Goal: Transaction & Acquisition: Purchase product/service

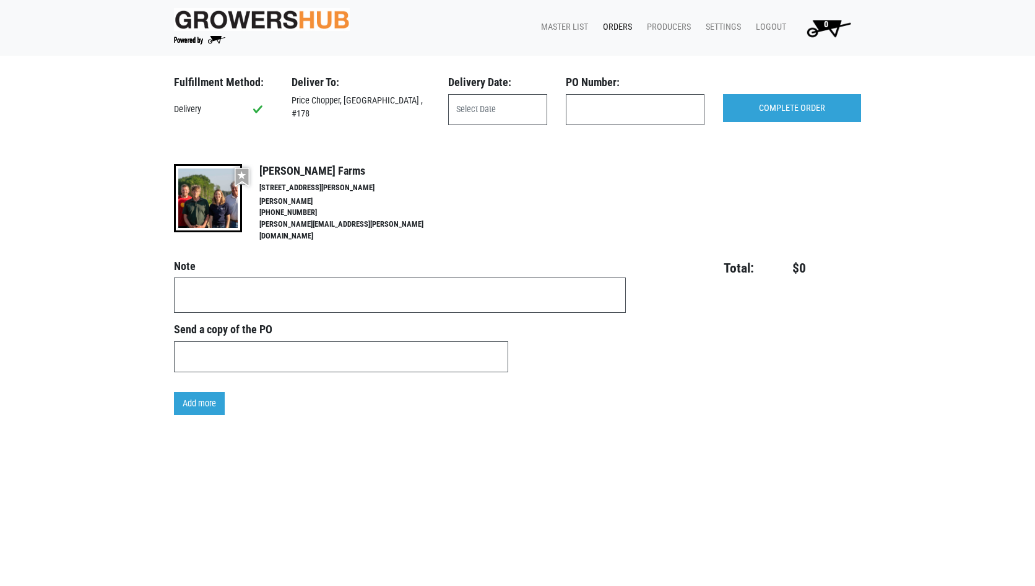
click at [571, 22] on link "Master List" at bounding box center [562, 27] width 62 height 24
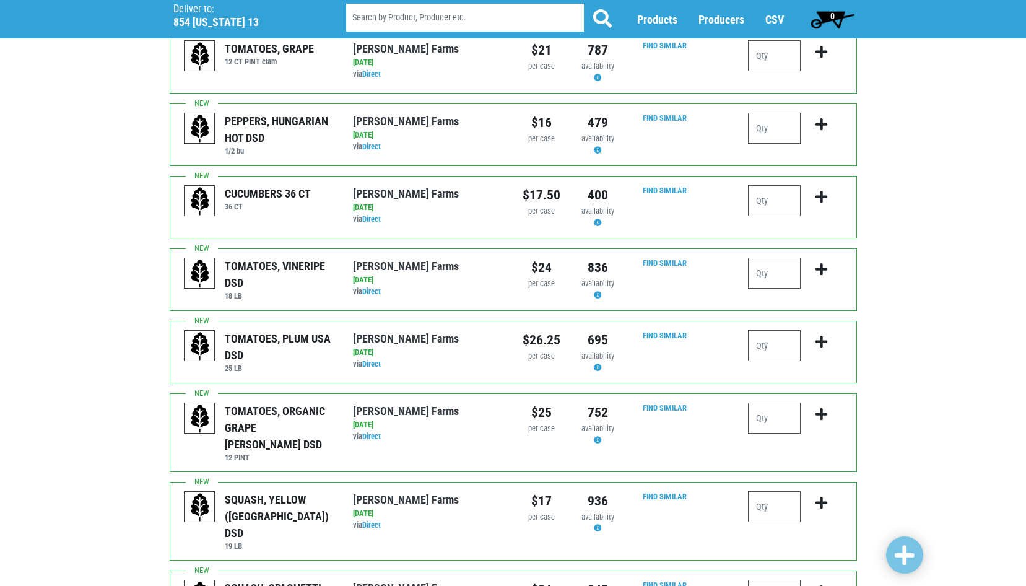
scroll to position [124, 0]
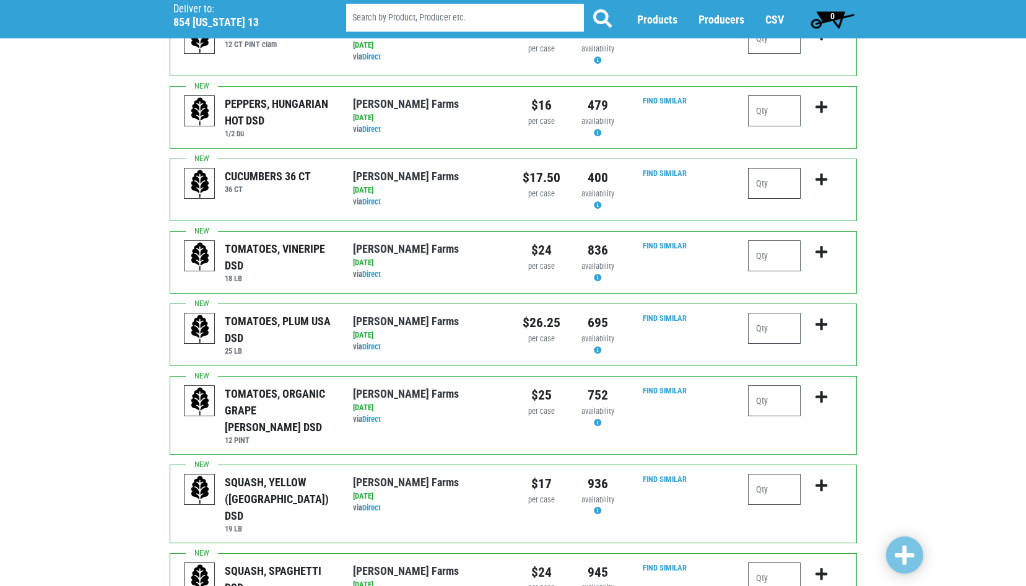
click at [771, 188] on input "number" at bounding box center [774, 183] width 53 height 31
type input "4"
click at [757, 329] on input "number" at bounding box center [774, 328] width 53 height 31
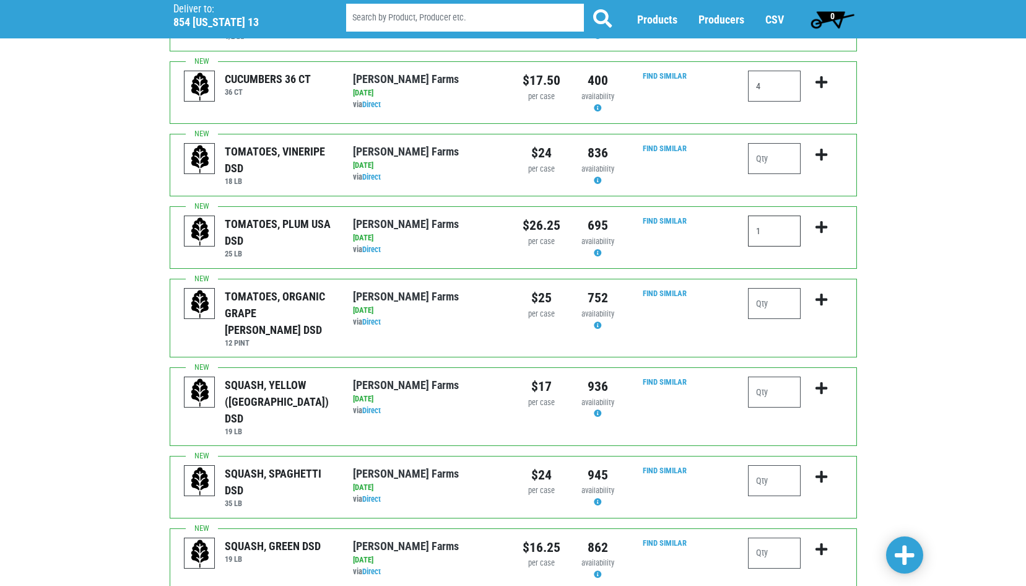
scroll to position [248, 0]
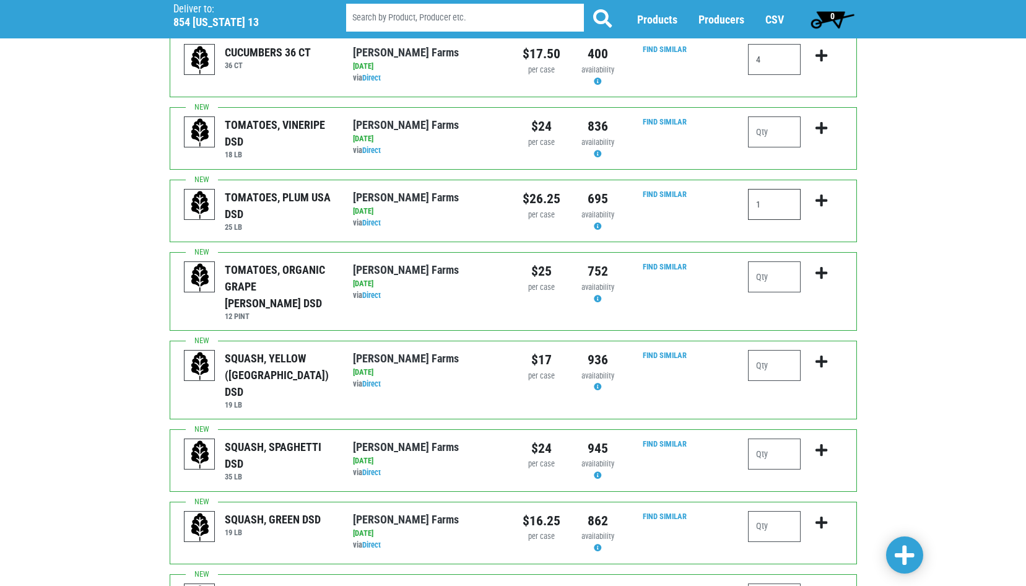
type input "1"
click at [765, 350] on input "number" at bounding box center [774, 365] width 53 height 31
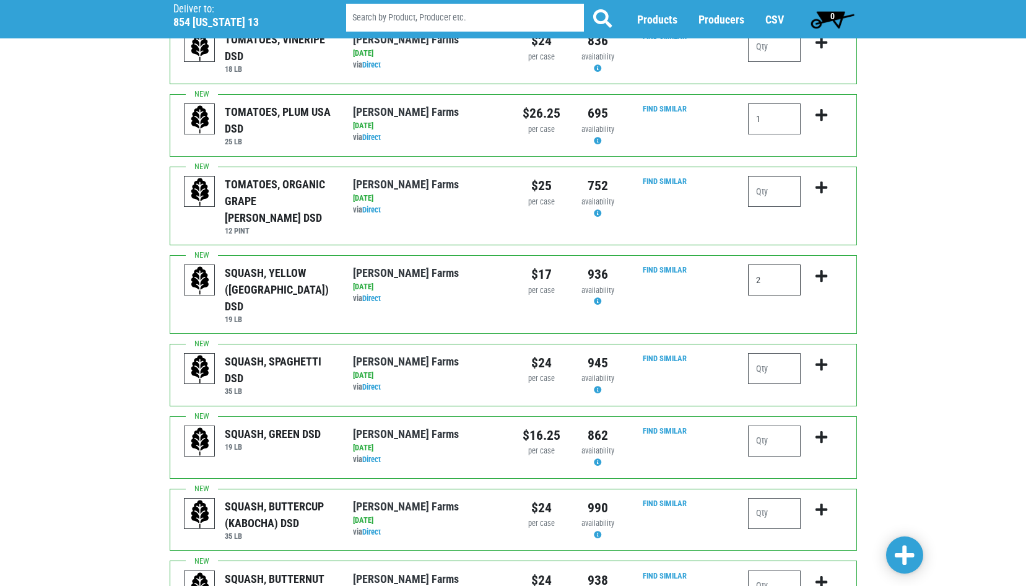
scroll to position [371, 0]
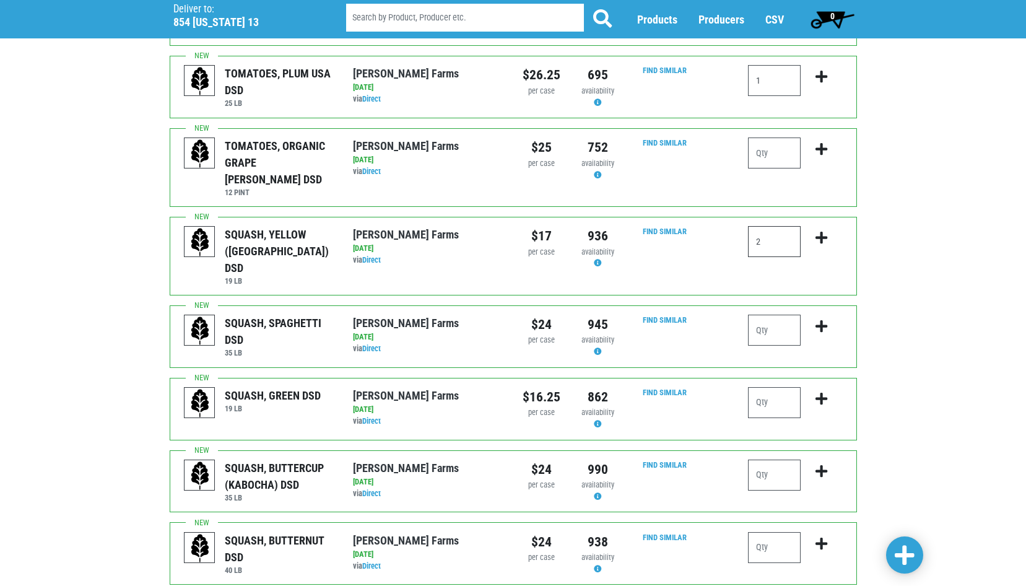
type input "2"
click at [775, 387] on input "number" at bounding box center [774, 402] width 53 height 31
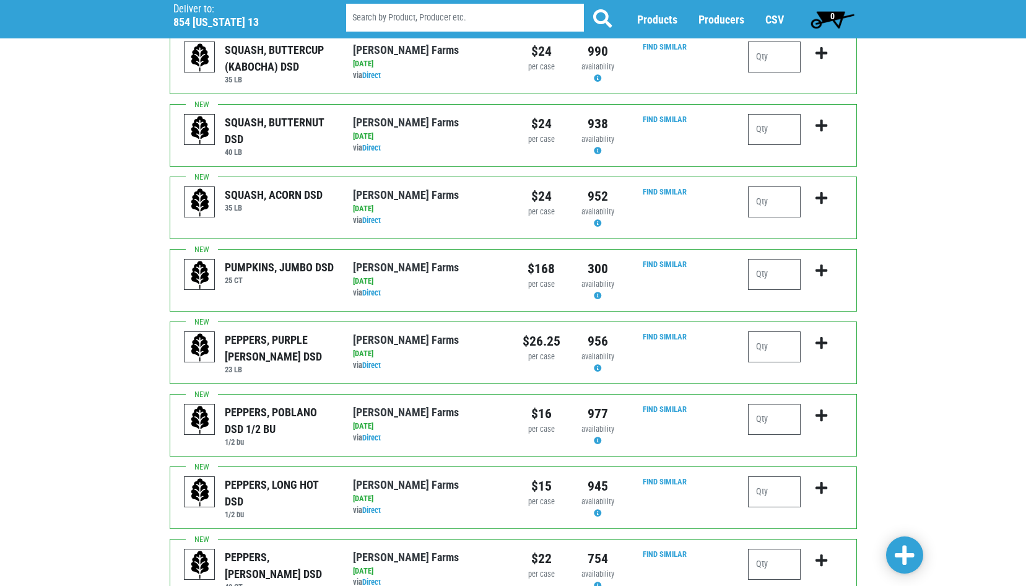
scroll to position [805, 0]
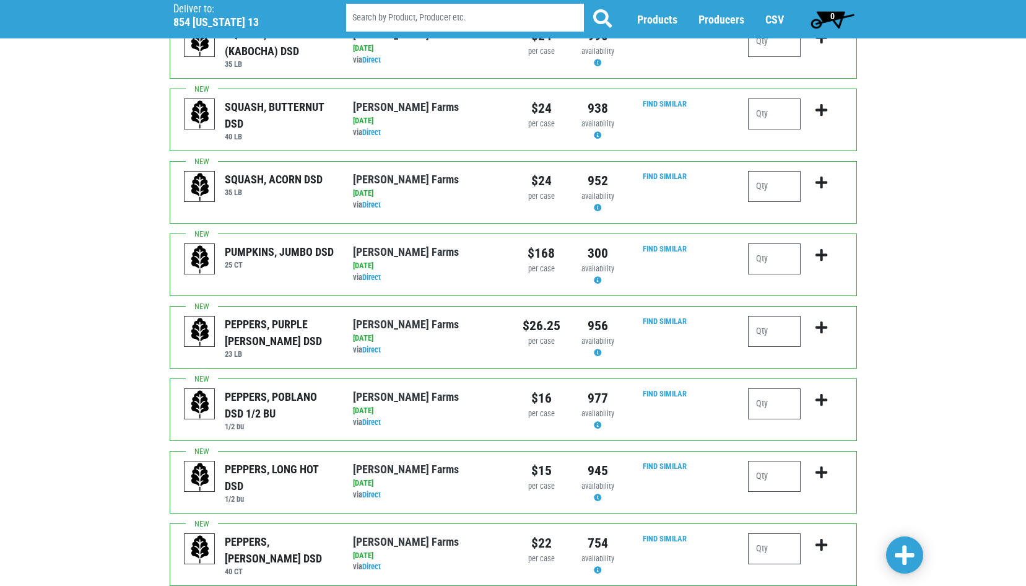
type input "3"
click at [768, 316] on input "number" at bounding box center [774, 331] width 53 height 31
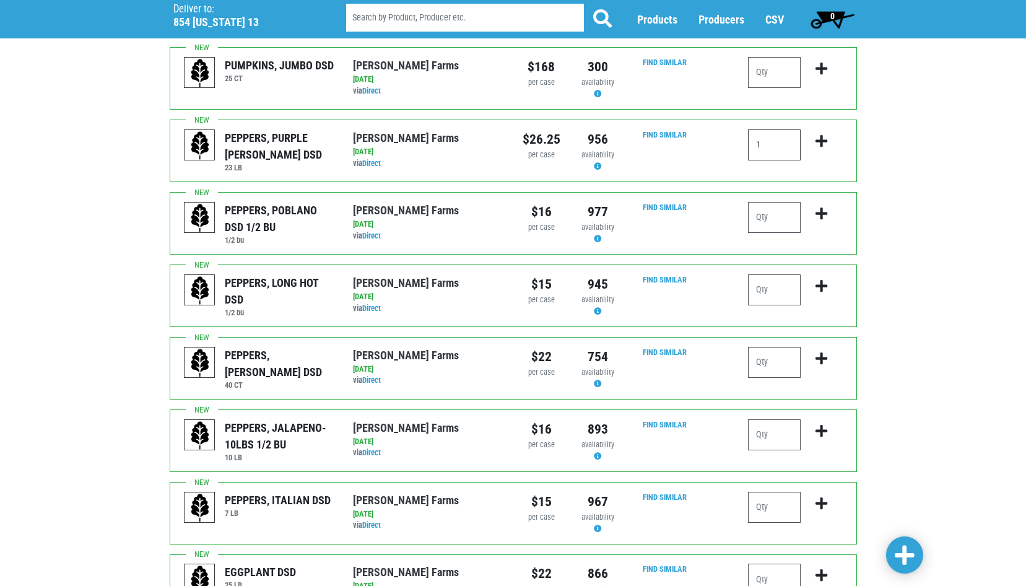
scroll to position [1053, 0]
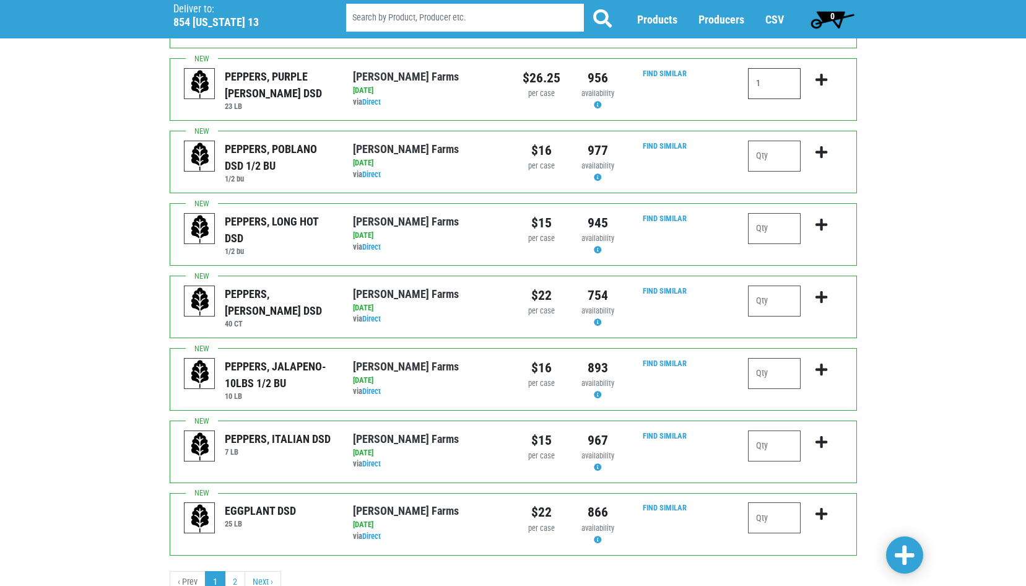
type input "1"
click at [770, 358] on input "number" at bounding box center [774, 373] width 53 height 31
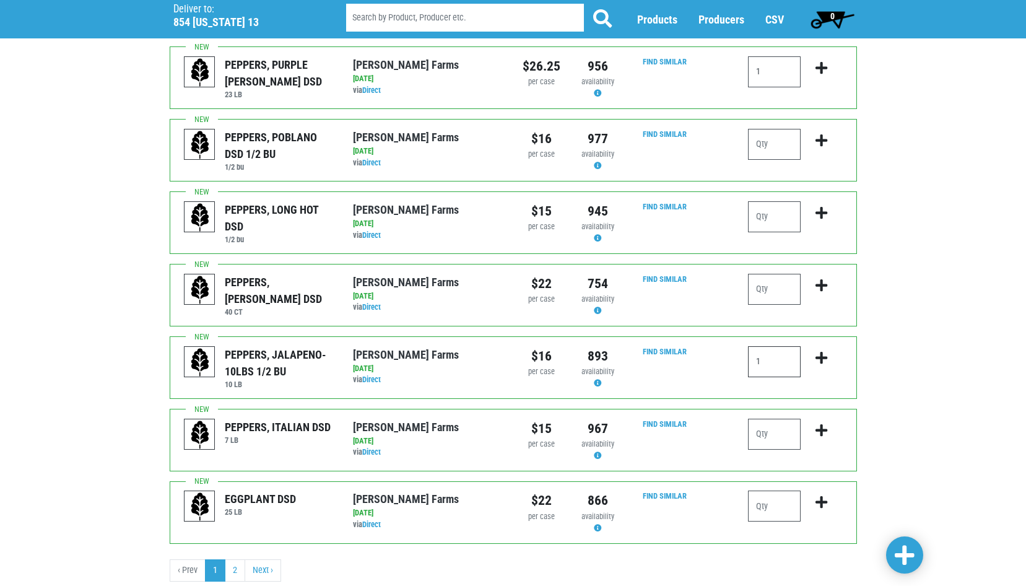
scroll to position [1069, 0]
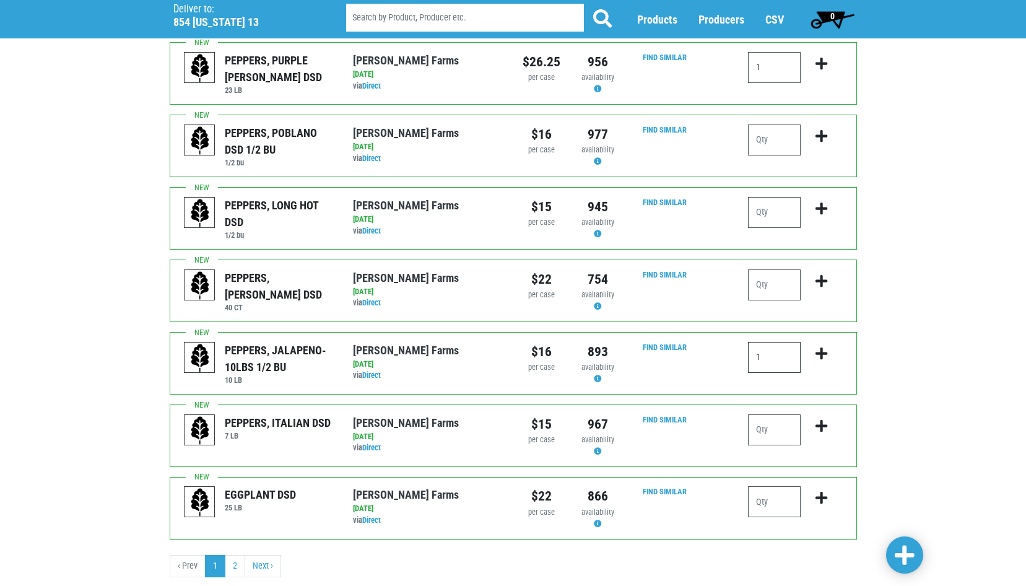
type input "1"
click at [892, 557] on link at bounding box center [904, 554] width 37 height 37
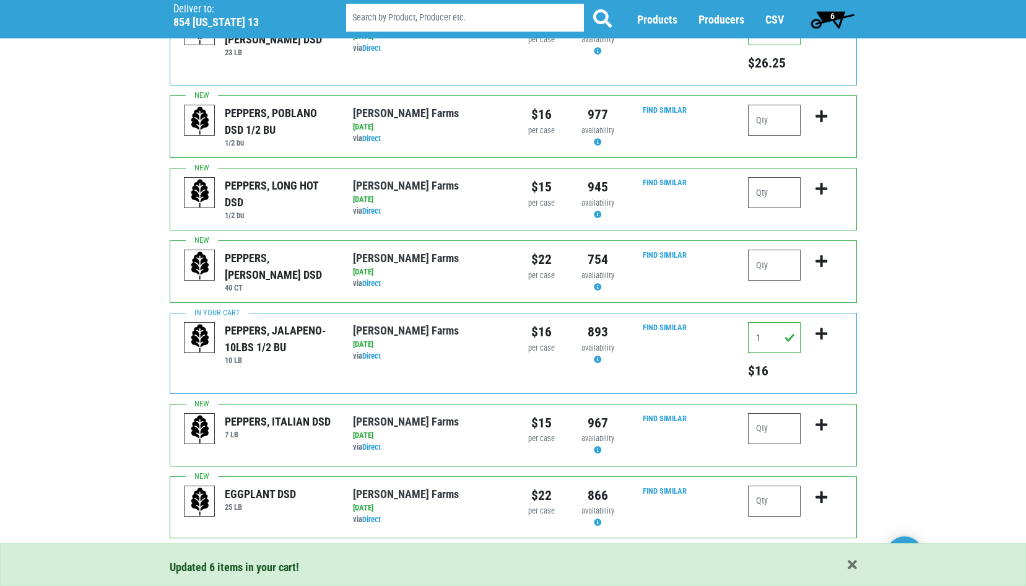
scroll to position [1179, 0]
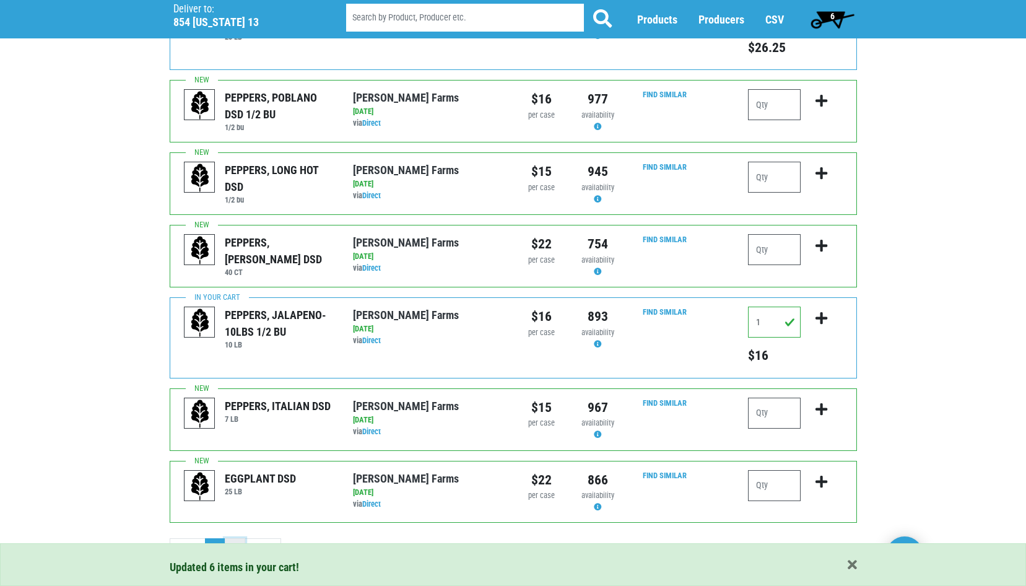
click at [232, 538] on link "2" at bounding box center [235, 549] width 20 height 22
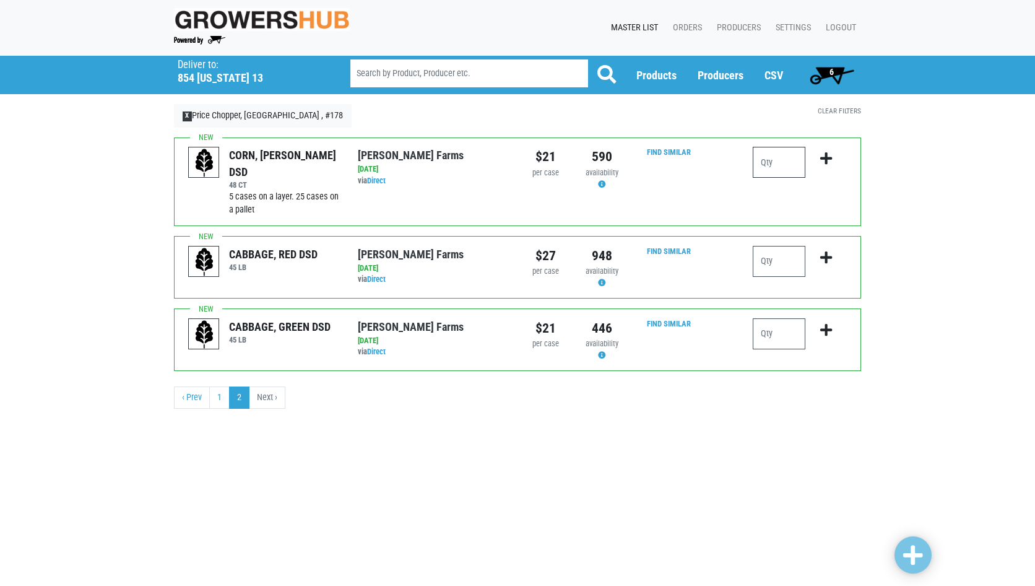
click at [756, 164] on input "number" at bounding box center [779, 162] width 53 height 31
type input "10"
click at [759, 327] on input "number" at bounding box center [779, 333] width 53 height 31
type input "2"
click at [916, 560] on span at bounding box center [913, 555] width 20 height 22
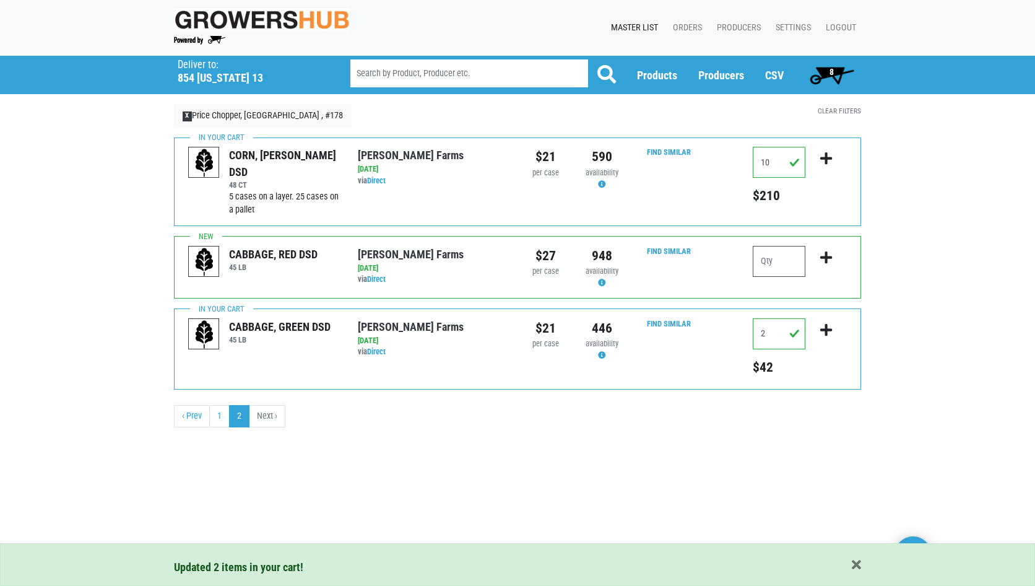
click at [841, 71] on span "8" at bounding box center [831, 75] width 55 height 25
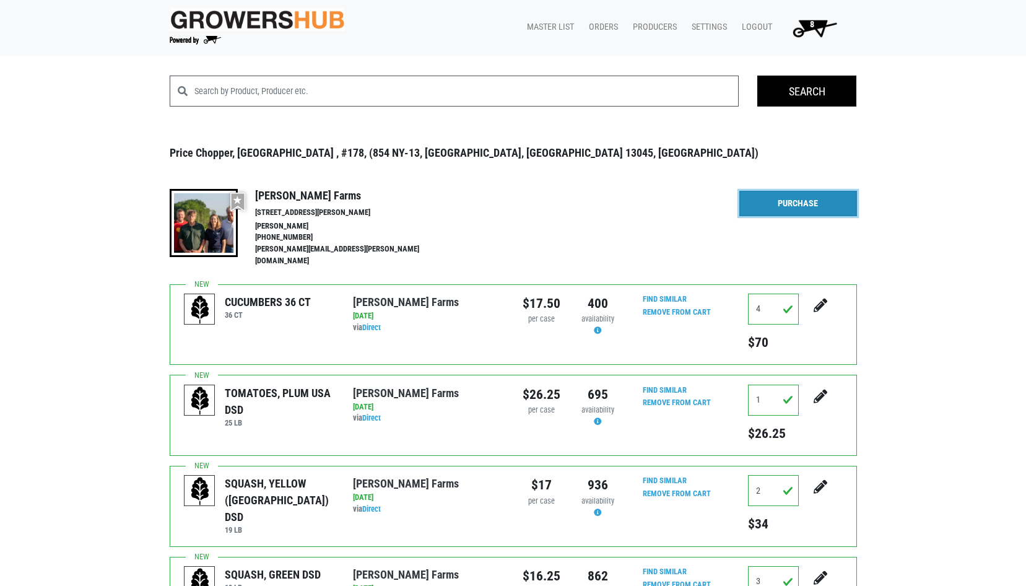
click at [795, 206] on link "Purchase" at bounding box center [798, 204] width 118 height 26
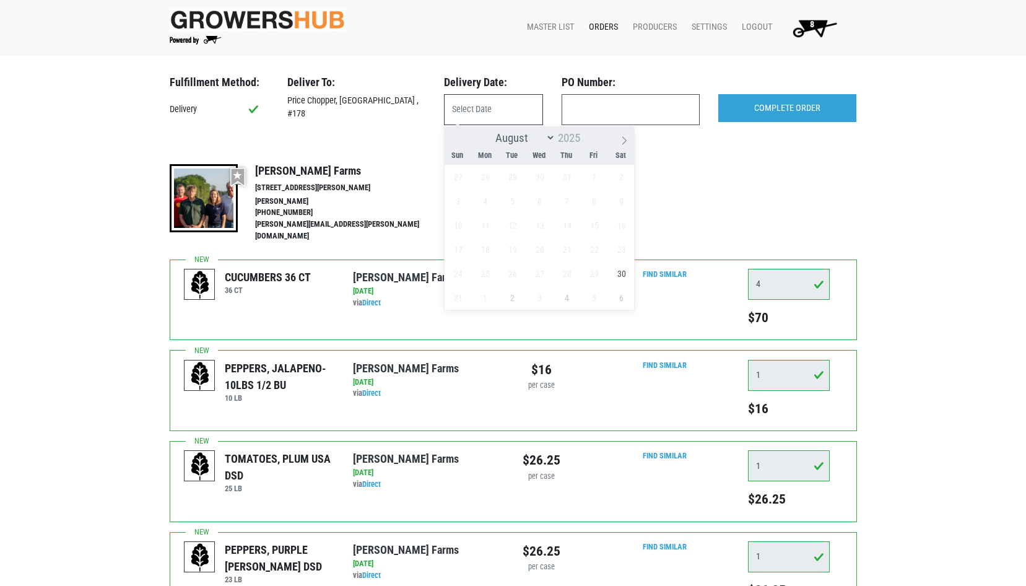
click at [504, 113] on input "text" at bounding box center [493, 109] width 99 height 31
click at [620, 278] on span "30" at bounding box center [621, 273] width 24 height 24
type input "[DATE]"
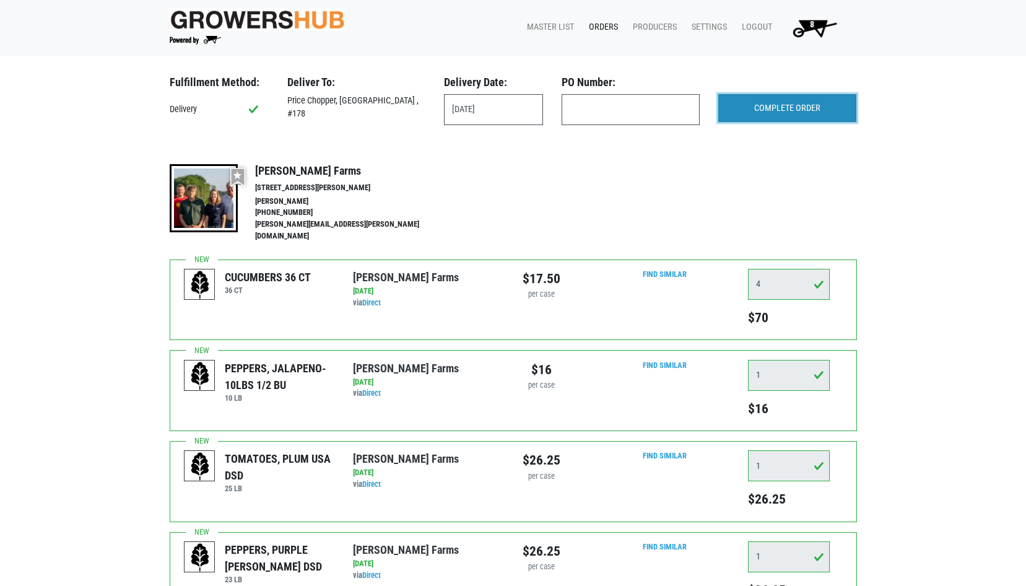
click at [770, 106] on input "COMPLETE ORDER" at bounding box center [787, 108] width 138 height 28
